Goal: Information Seeking & Learning: Check status

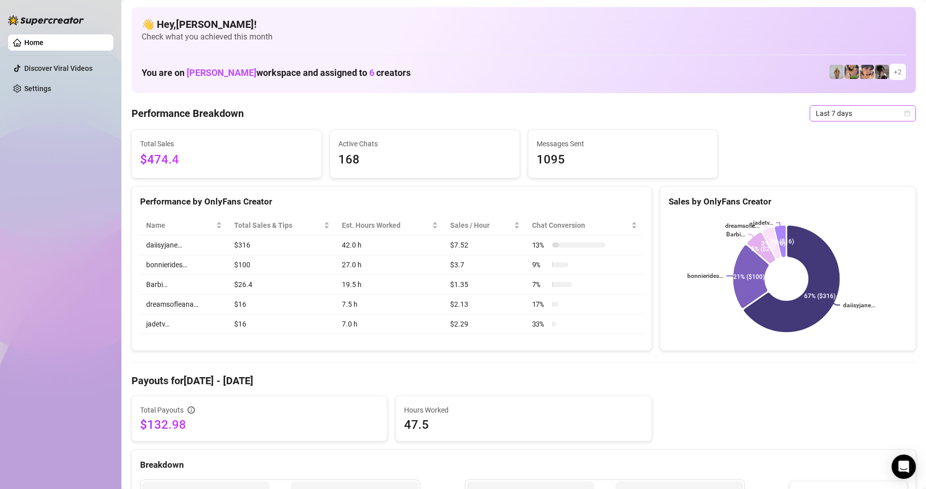
click at [862, 115] on span "Last 7 days" at bounding box center [863, 113] width 94 height 15
click at [823, 161] on div "Last 30 days" at bounding box center [854, 165] width 90 height 11
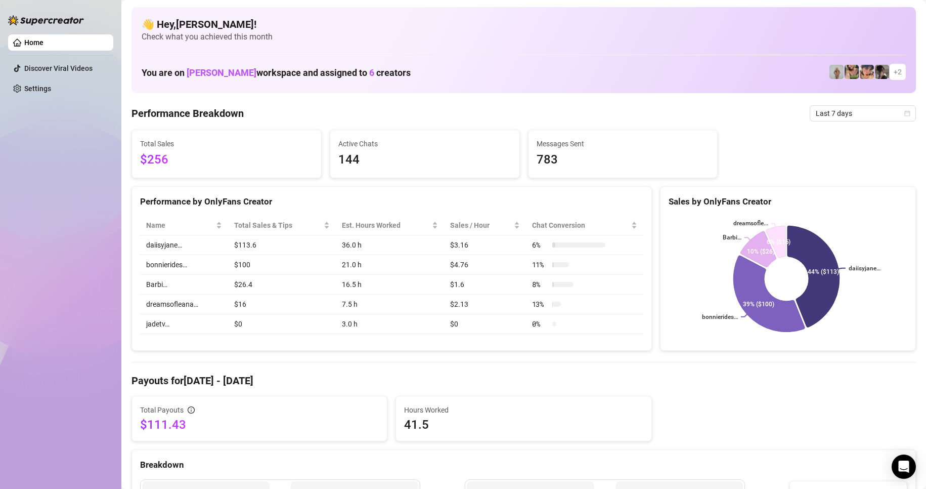
drag, startPoint x: 834, startPoint y: 98, endPoint x: 829, endPoint y: 102, distance: 6.5
click at [597, 200] on div "Performance by OnlyFans Creator" at bounding box center [391, 202] width 503 height 14
click at [861, 107] on span "Last 7 days" at bounding box center [863, 113] width 94 height 15
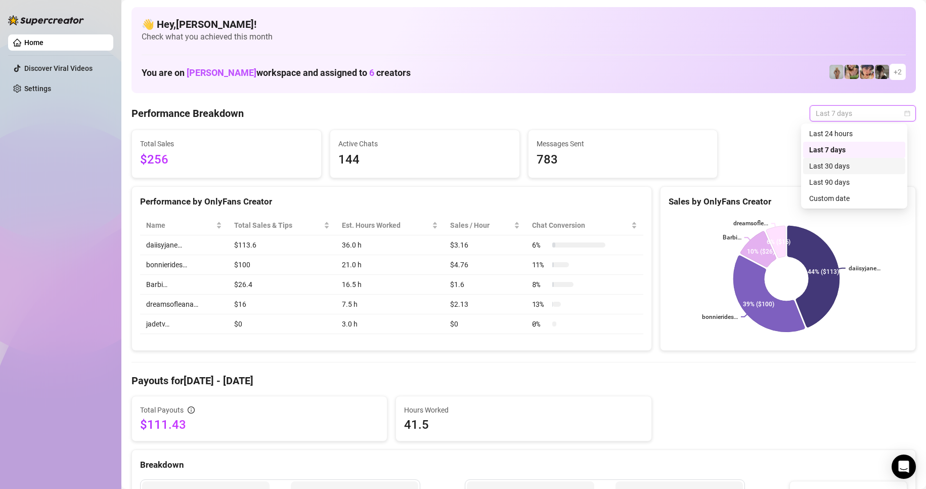
click at [820, 165] on div "Last 30 days" at bounding box center [854, 165] width 90 height 11
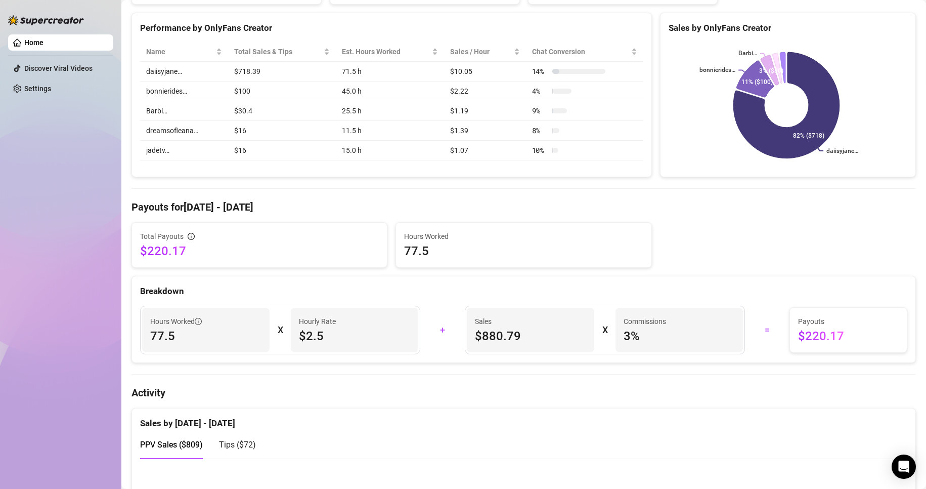
scroll to position [253, 0]
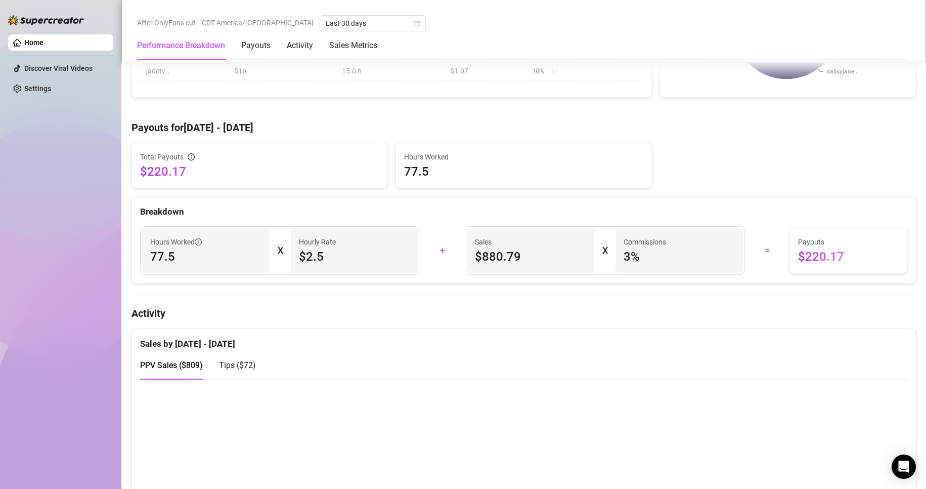
click at [789, 398] on canvas at bounding box center [519, 437] width 759 height 101
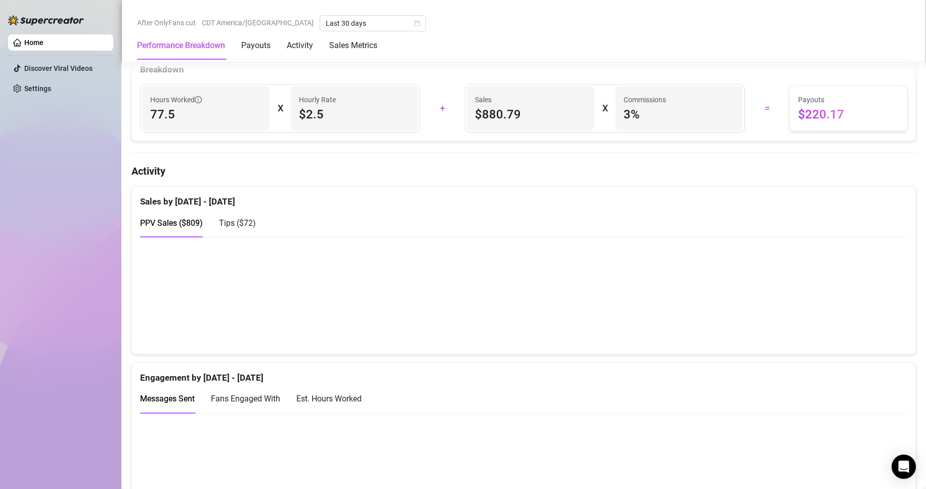
scroll to position [405, 0]
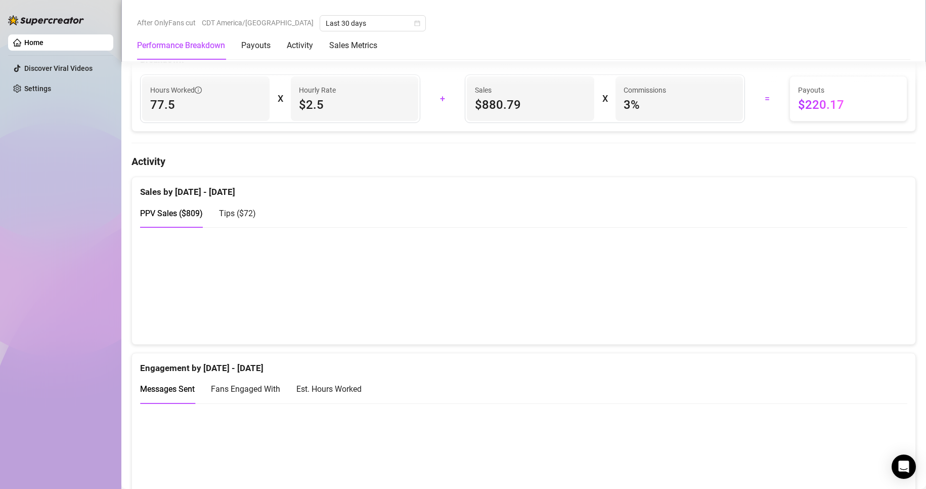
click at [239, 213] on span "Tips ( $72 )" at bounding box center [237, 213] width 37 height 10
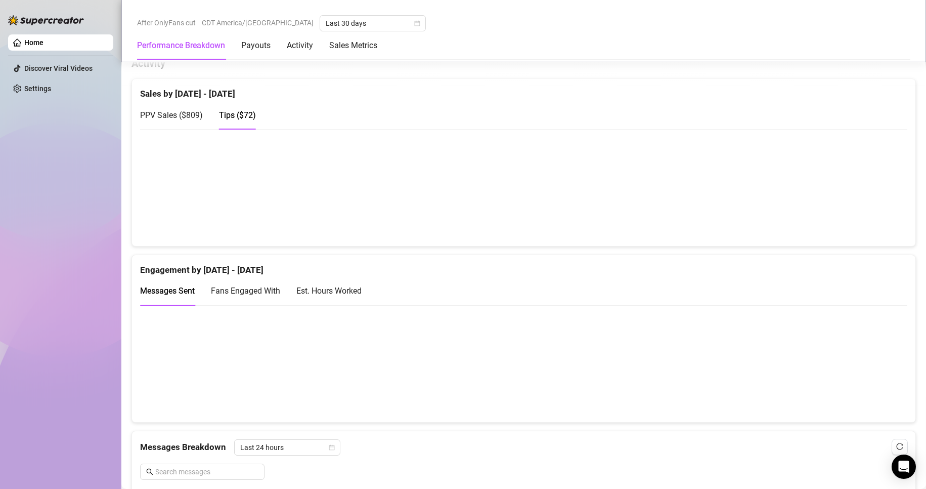
scroll to position [506, 0]
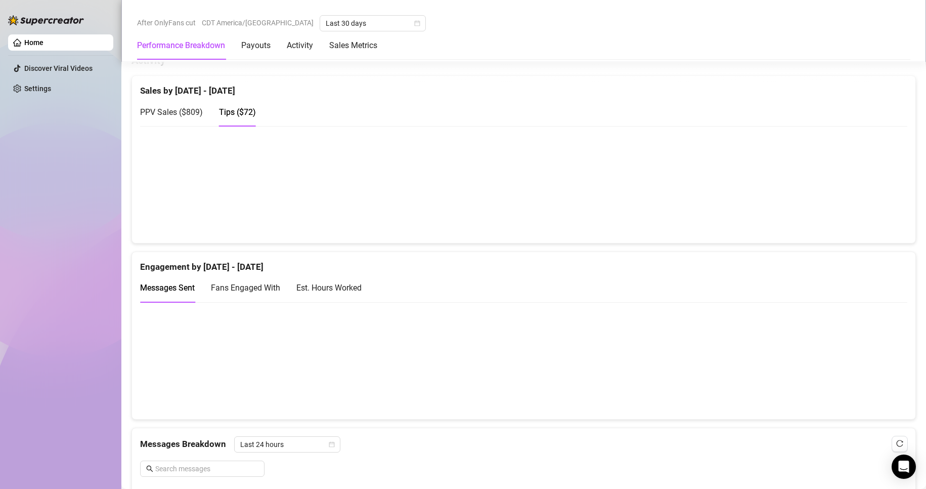
click at [351, 290] on div "Est. Hours Worked" at bounding box center [328, 287] width 65 height 13
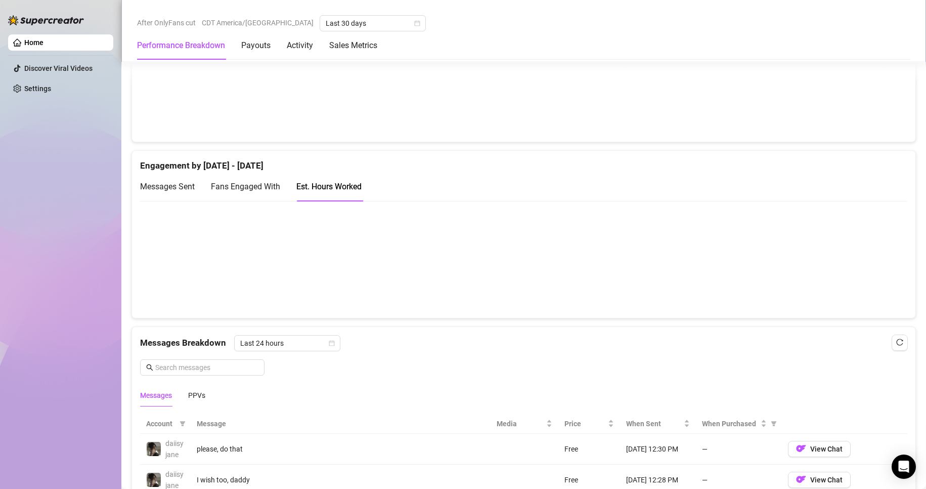
click at [582, 356] on div "Messages Breakdown Last 24 hours Messages PPVs" at bounding box center [523, 370] width 767 height 71
click at [620, 317] on div at bounding box center [524, 258] width 784 height 117
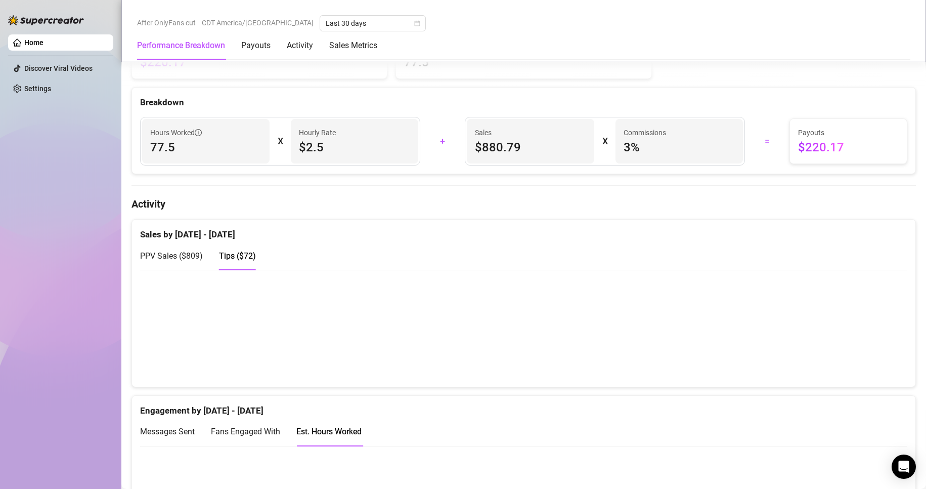
scroll to position [354, 0]
